Goal: Navigation & Orientation: Find specific page/section

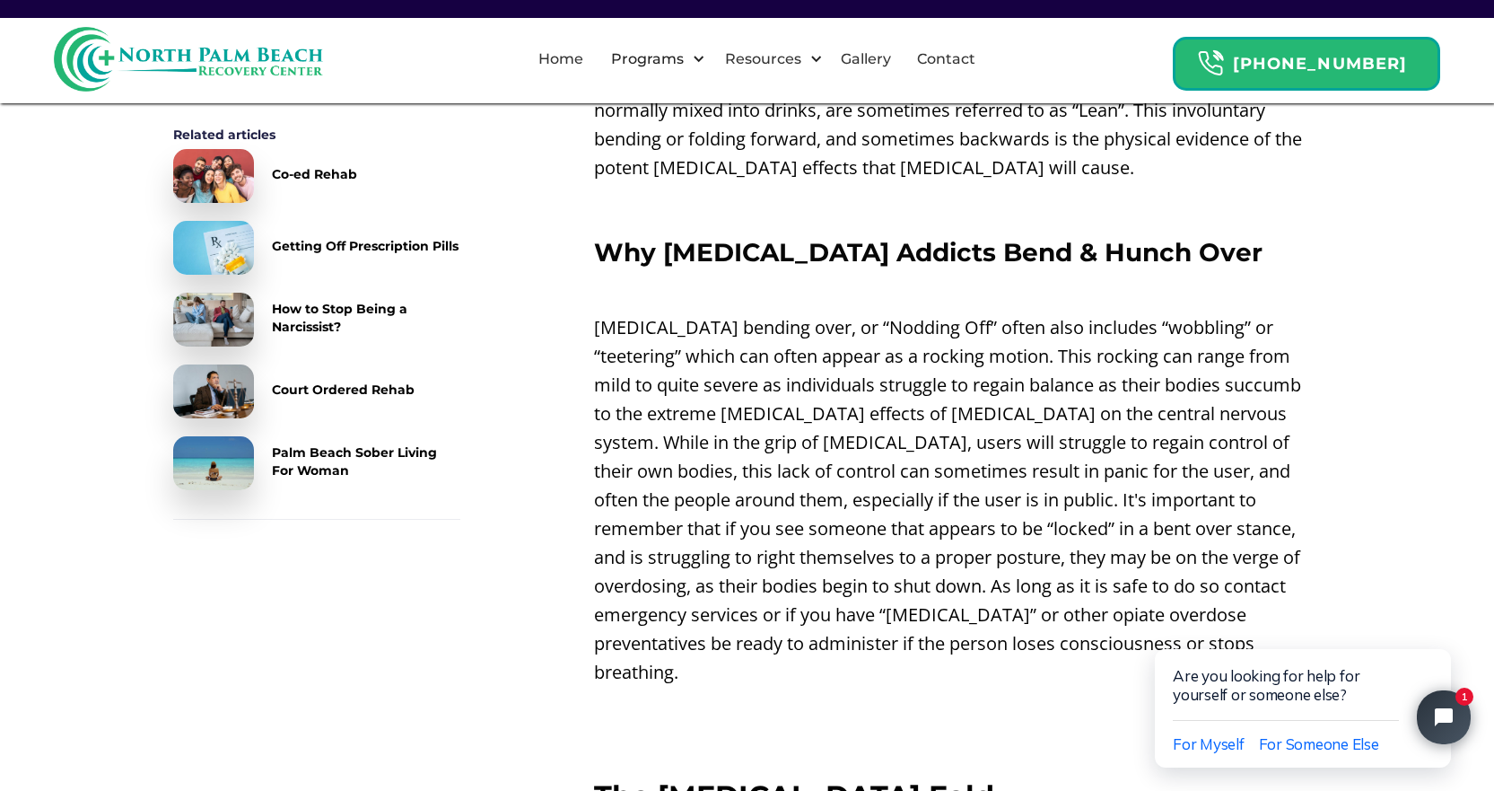
scroll to position [1885, 0]
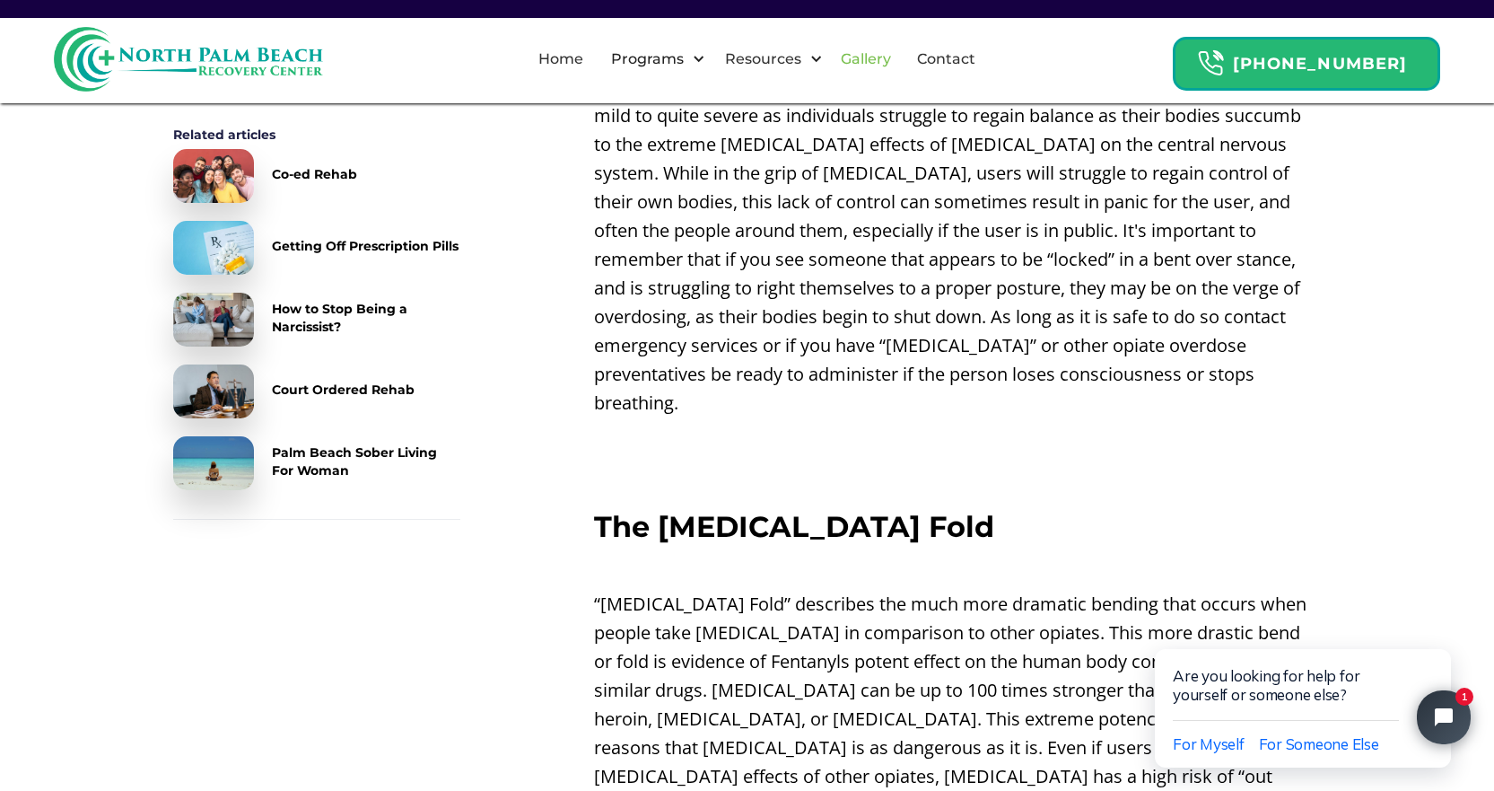
click at [899, 57] on link "Gallery" at bounding box center [866, 59] width 72 height 57
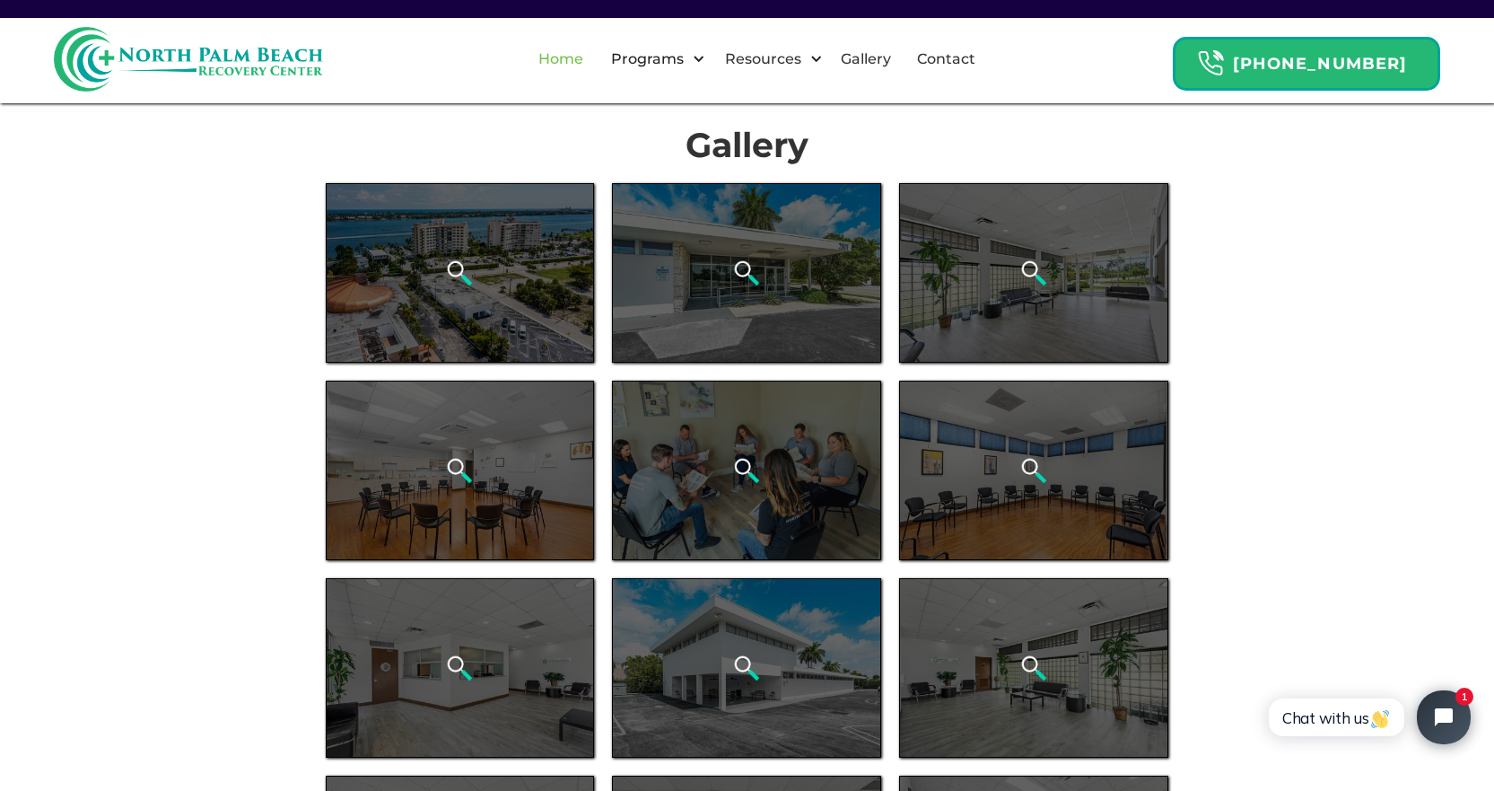
click at [594, 63] on link "Home" at bounding box center [561, 59] width 66 height 57
